Goal: Communication & Community: Participate in discussion

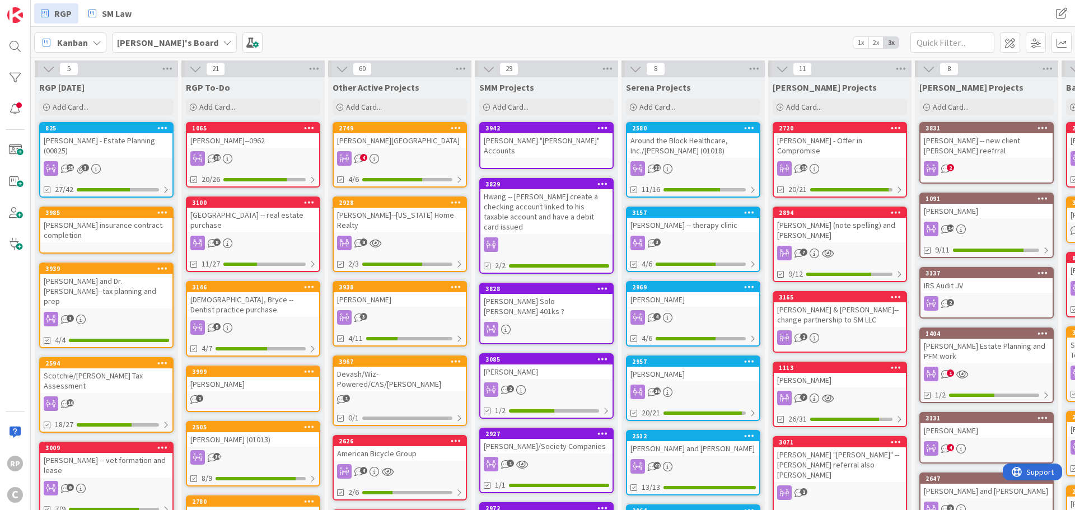
drag, startPoint x: 81, startPoint y: 208, endPoint x: 398, endPoint y: 139, distance: 324.4
click at [398, 139] on div "[PERSON_NAME][GEOGRAPHIC_DATA]" at bounding box center [400, 140] width 132 height 15
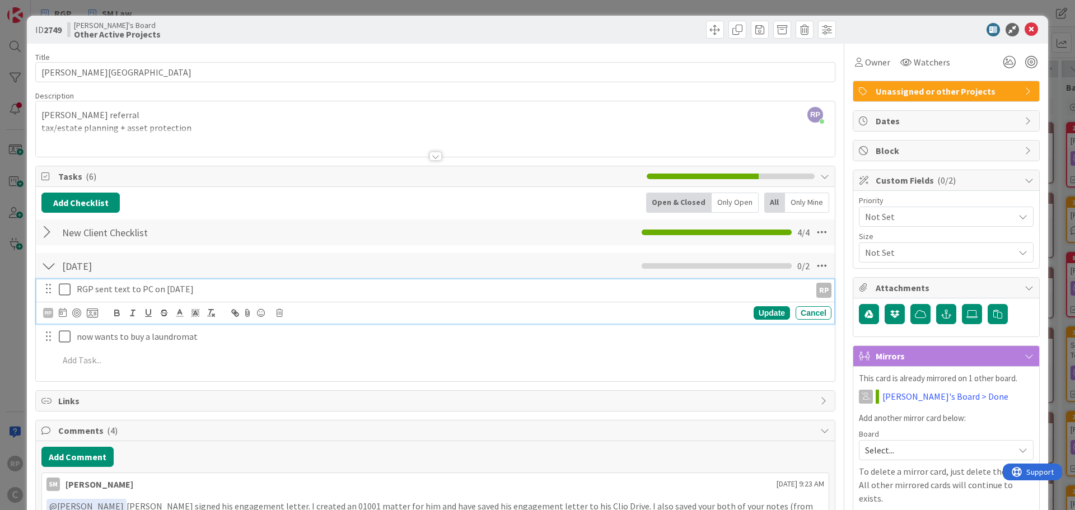
click at [63, 291] on icon at bounding box center [67, 289] width 17 height 13
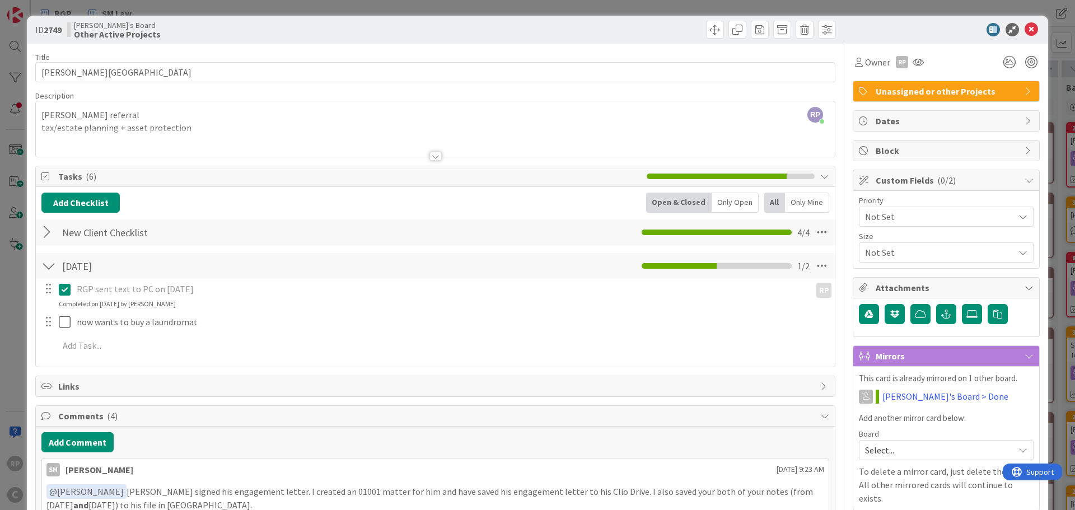
scroll to position [112, 0]
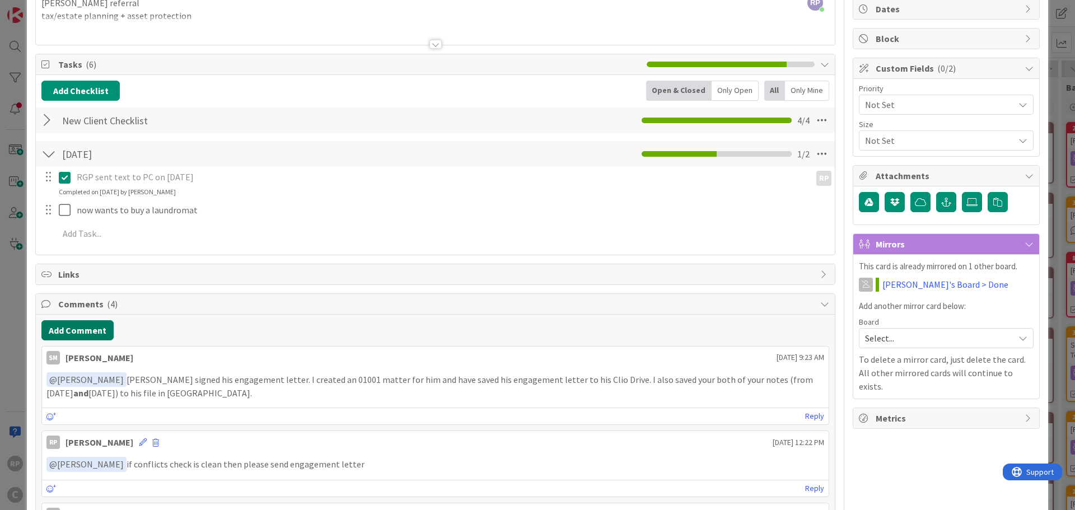
click at [87, 328] on button "Add Comment" at bounding box center [77, 330] width 72 height 20
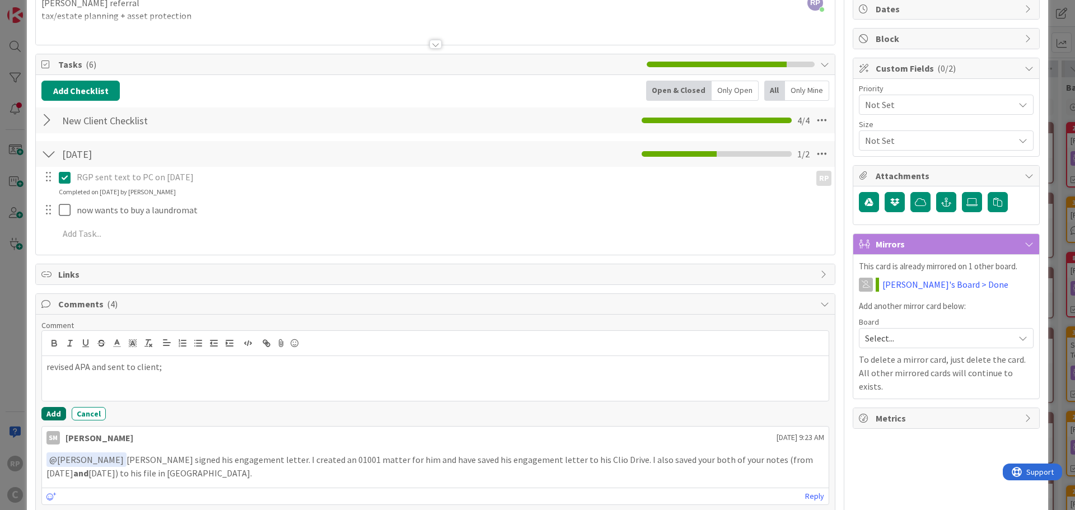
click at [49, 415] on button "Add" at bounding box center [53, 413] width 25 height 13
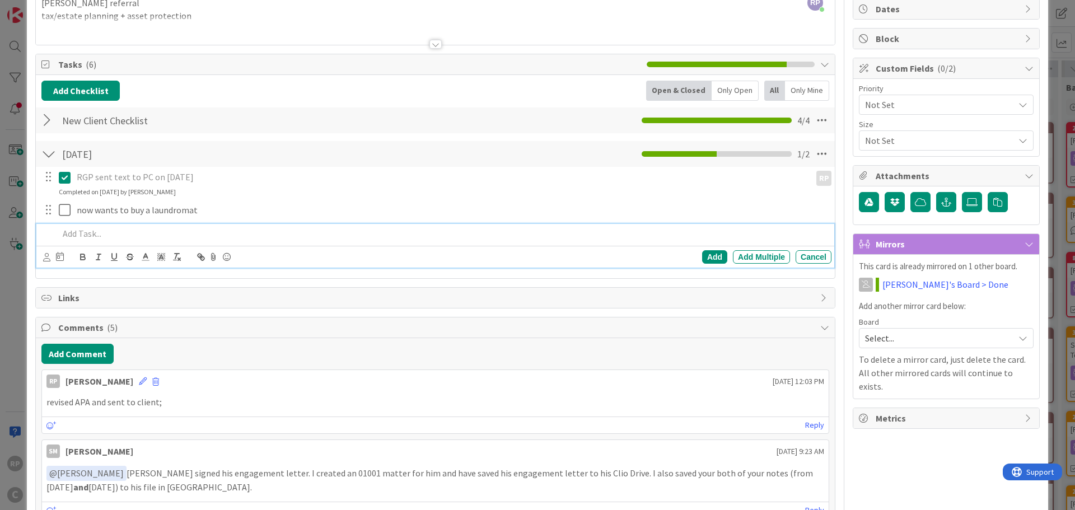
click at [92, 233] on p at bounding box center [443, 233] width 768 height 13
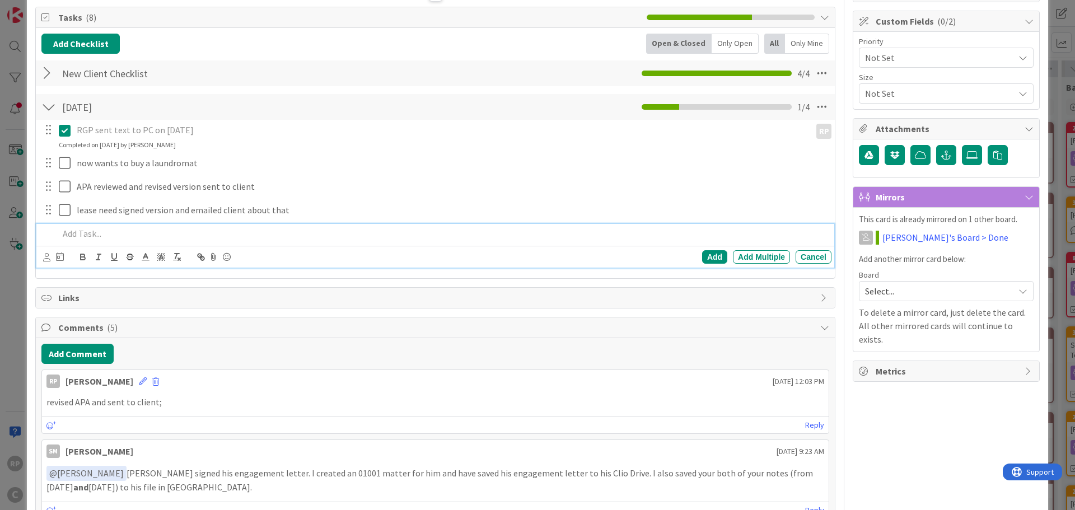
scroll to position [0, 0]
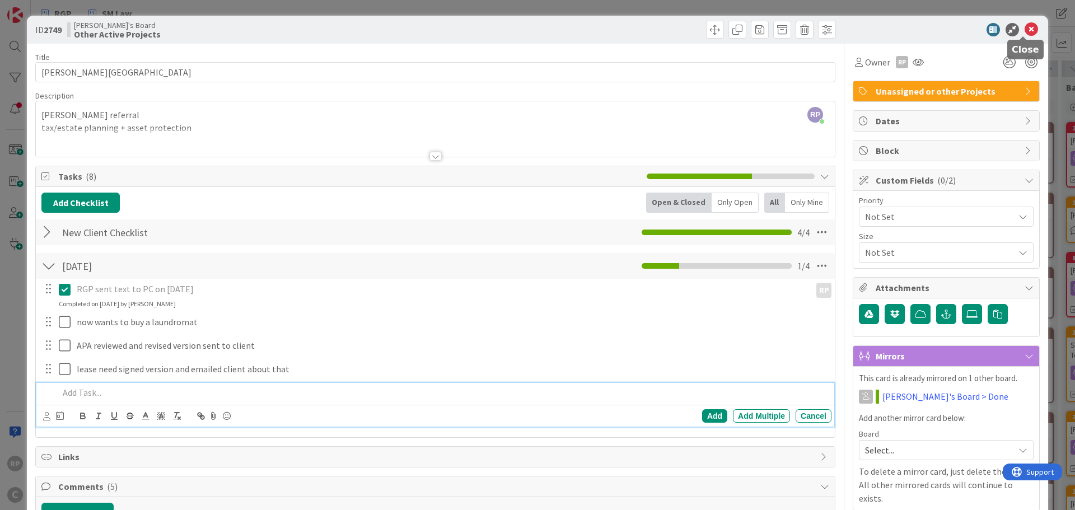
click at [1025, 30] on icon at bounding box center [1031, 29] width 13 height 13
